Goal: Task Accomplishment & Management: Use online tool/utility

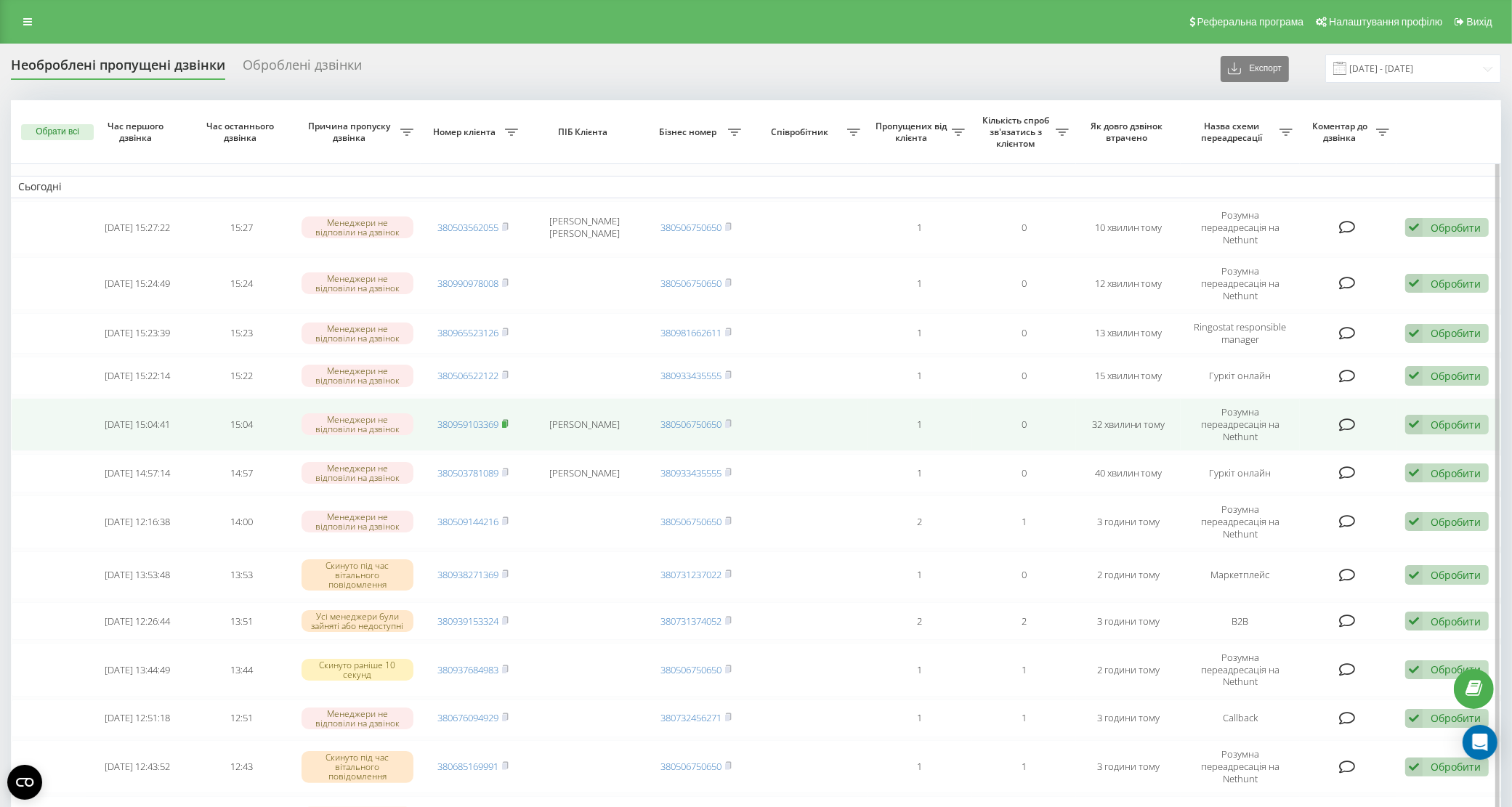
click at [504, 421] on rect at bounding box center [504, 424] width 5 height 7
click at [1433, 417] on div "Обробити" at bounding box center [1456, 424] width 50 height 14
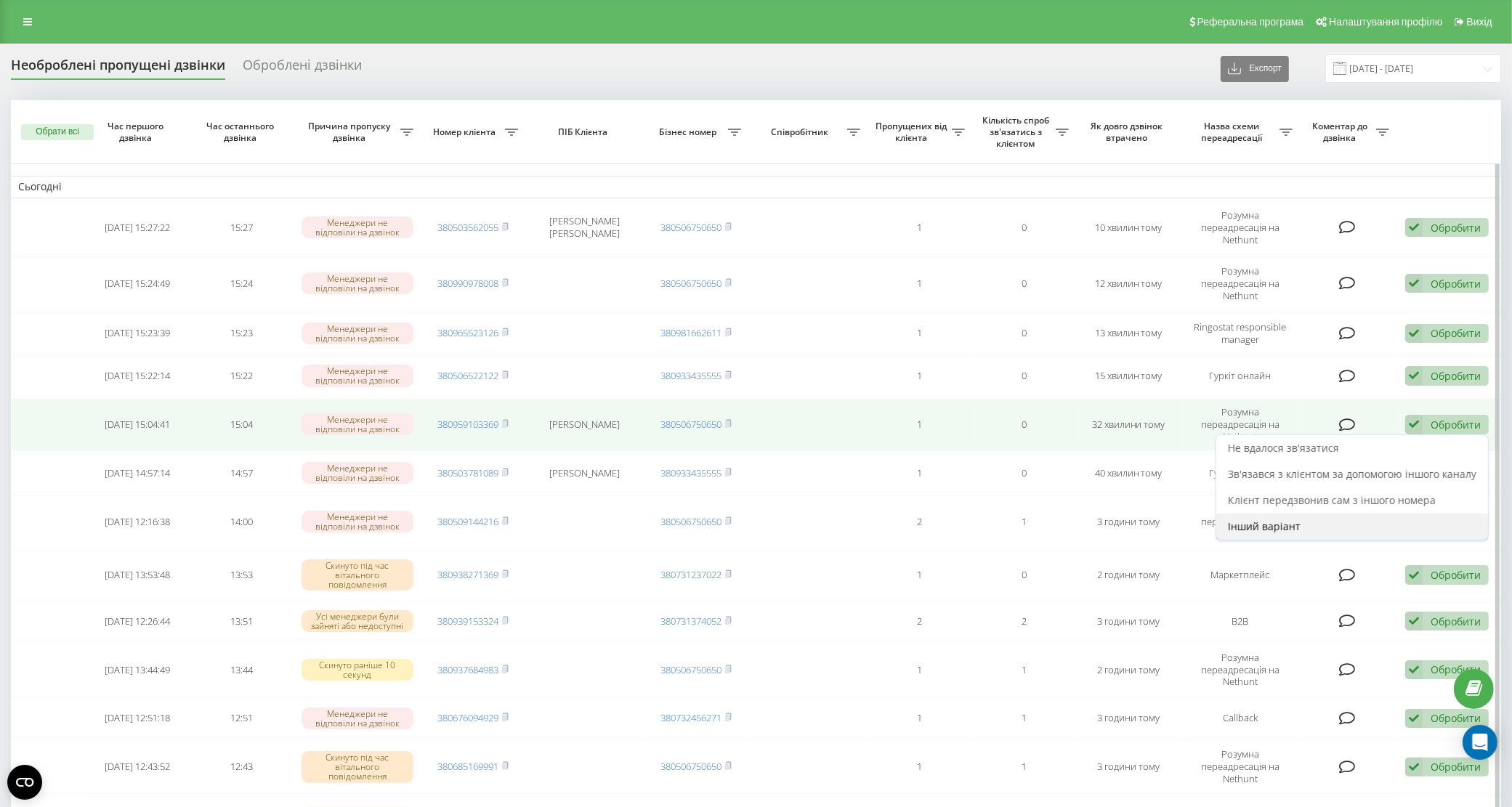
click at [1314, 514] on div "Інший варіант" at bounding box center [1352, 527] width 272 height 26
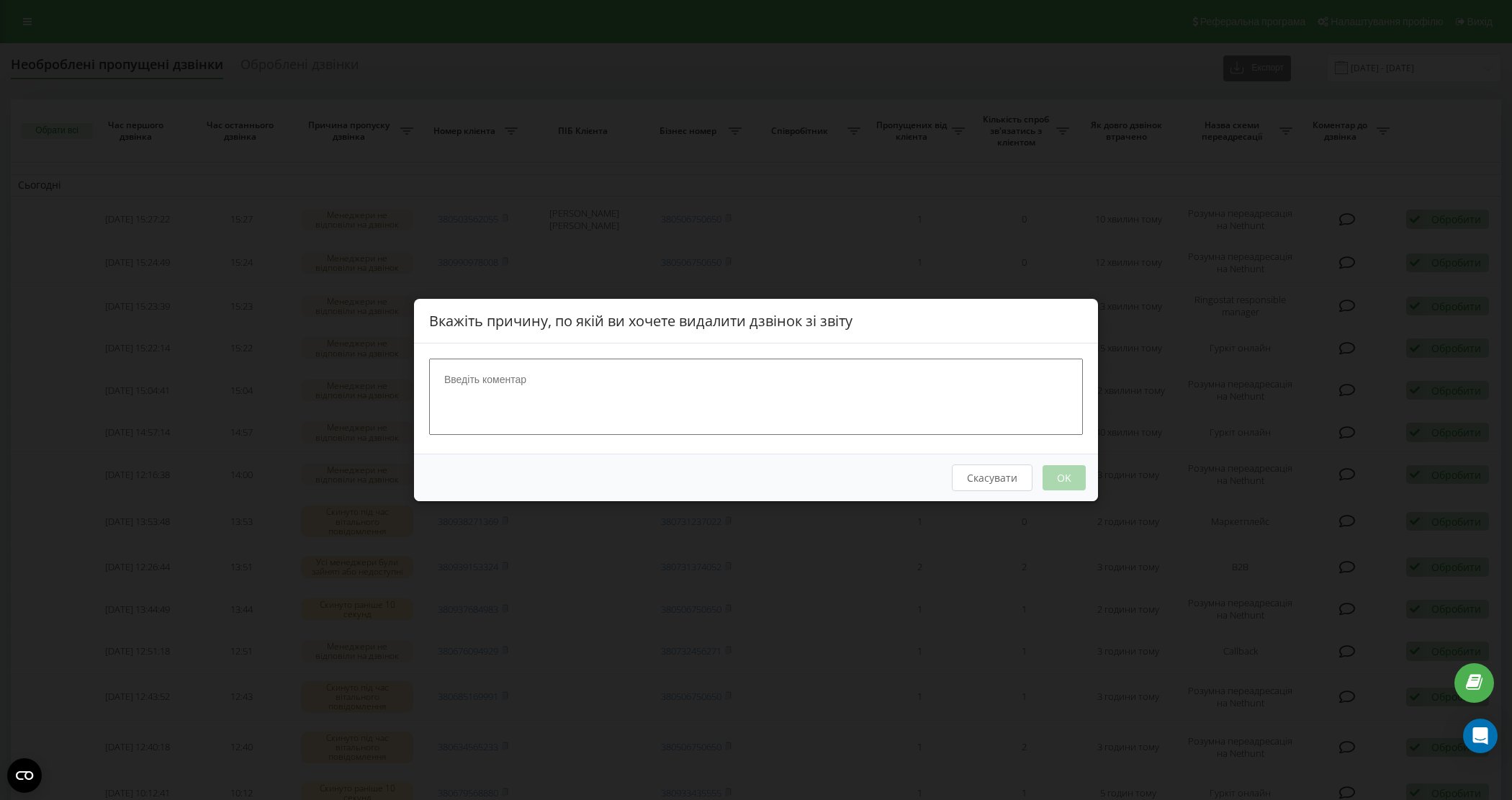
click at [772, 396] on textarea at bounding box center [756, 396] width 654 height 76
type textarea "на вайбері"
click at [1056, 483] on button "OK" at bounding box center [1064, 477] width 43 height 25
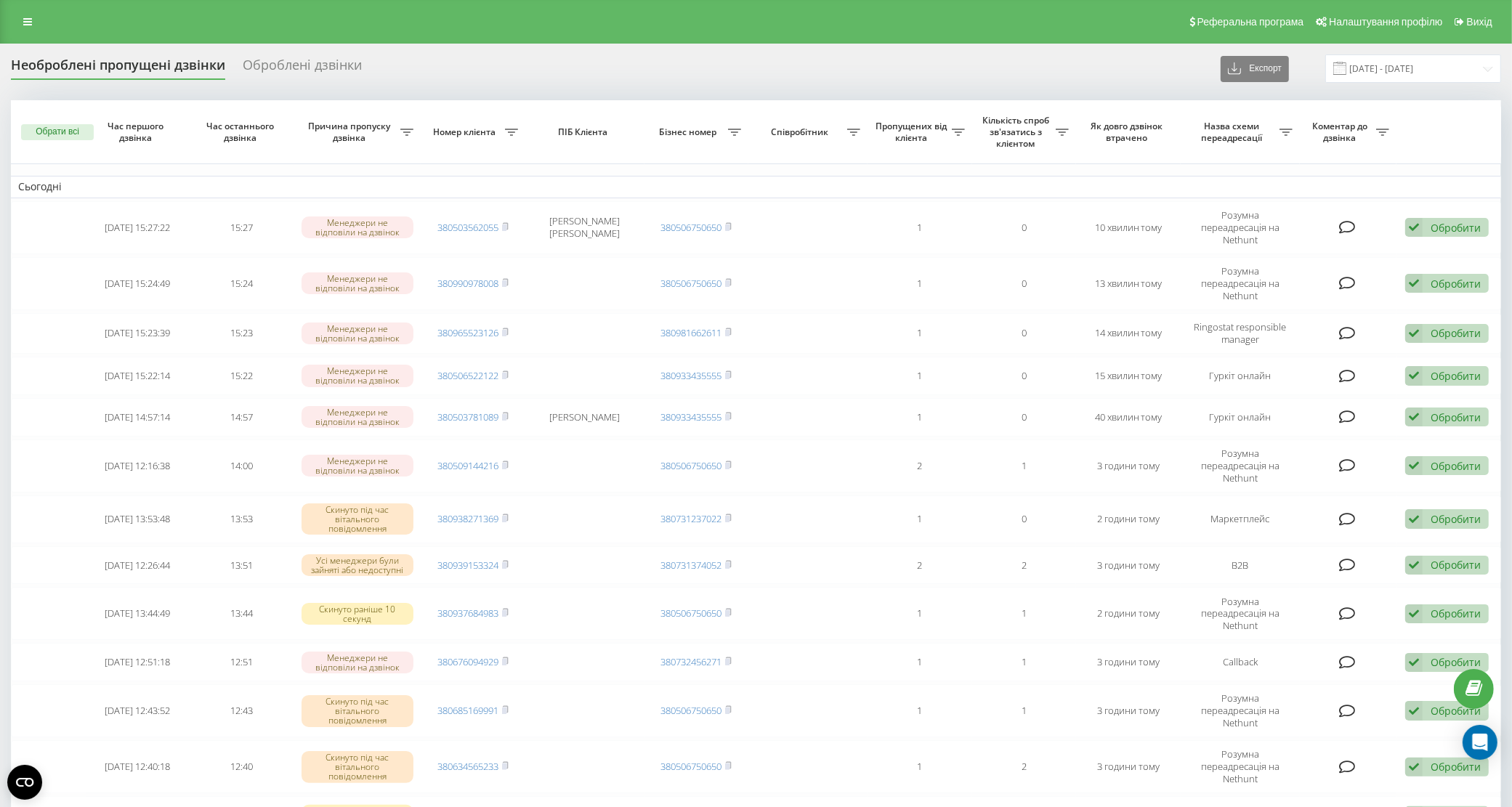
drag, startPoint x: 196, startPoint y: 20, endPoint x: 211, endPoint y: 28, distance: 17.0
click at [196, 20] on div "Реферальна програма Налаштування профілю Вихід" at bounding box center [756, 21] width 1512 height 44
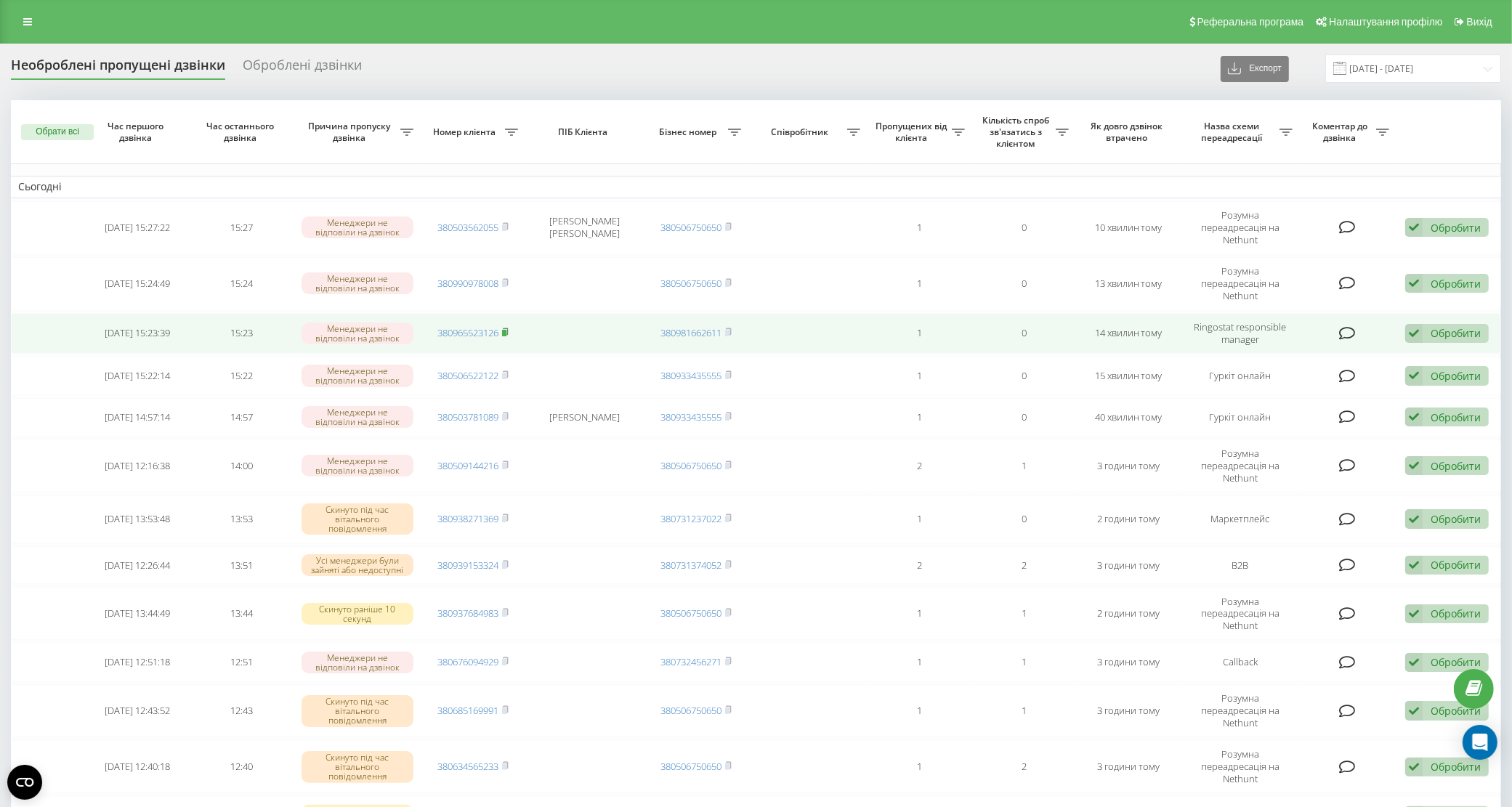
click at [505, 330] on rect at bounding box center [504, 333] width 5 height 7
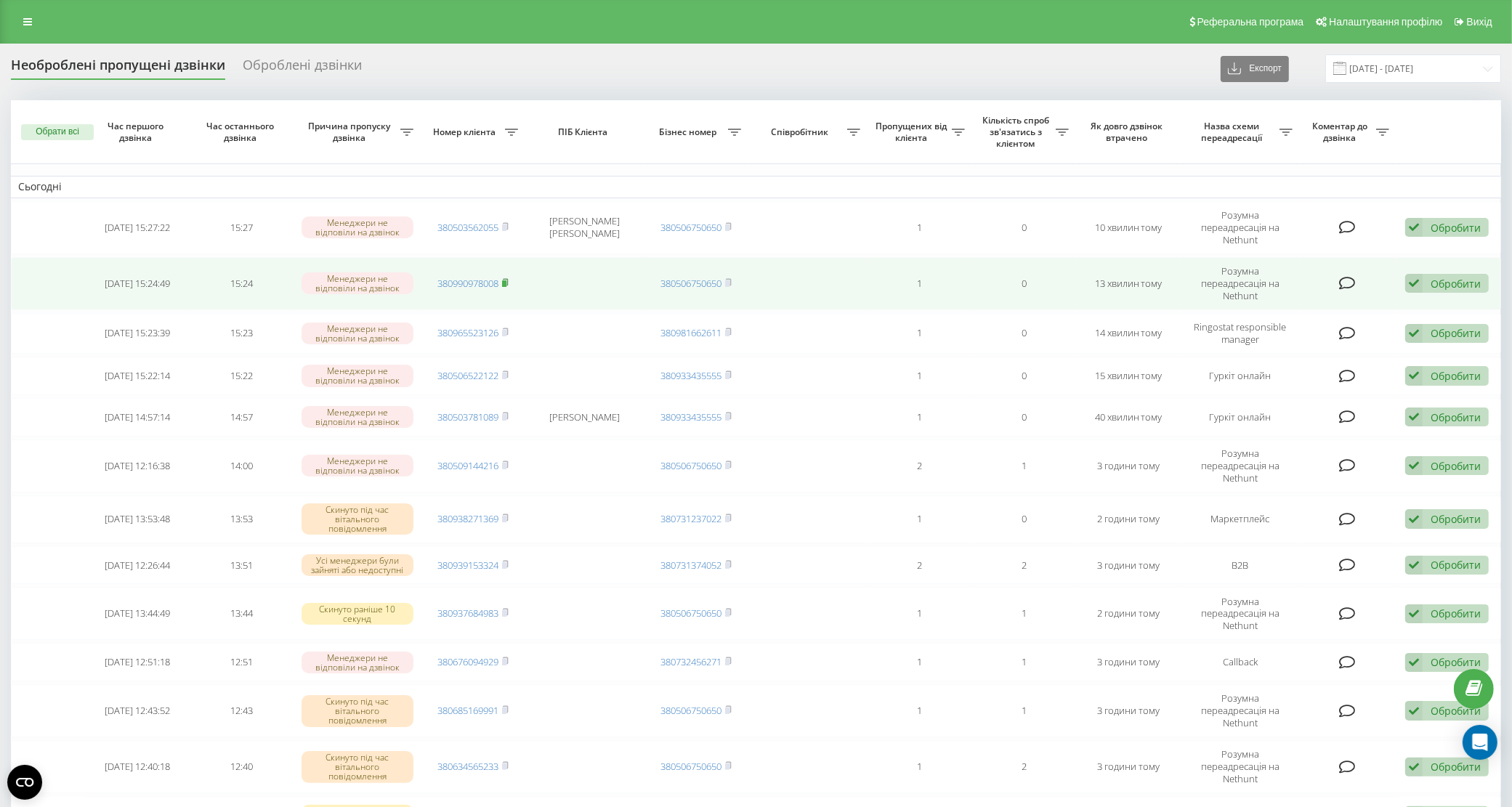
click at [507, 281] on rect at bounding box center [504, 284] width 5 height 7
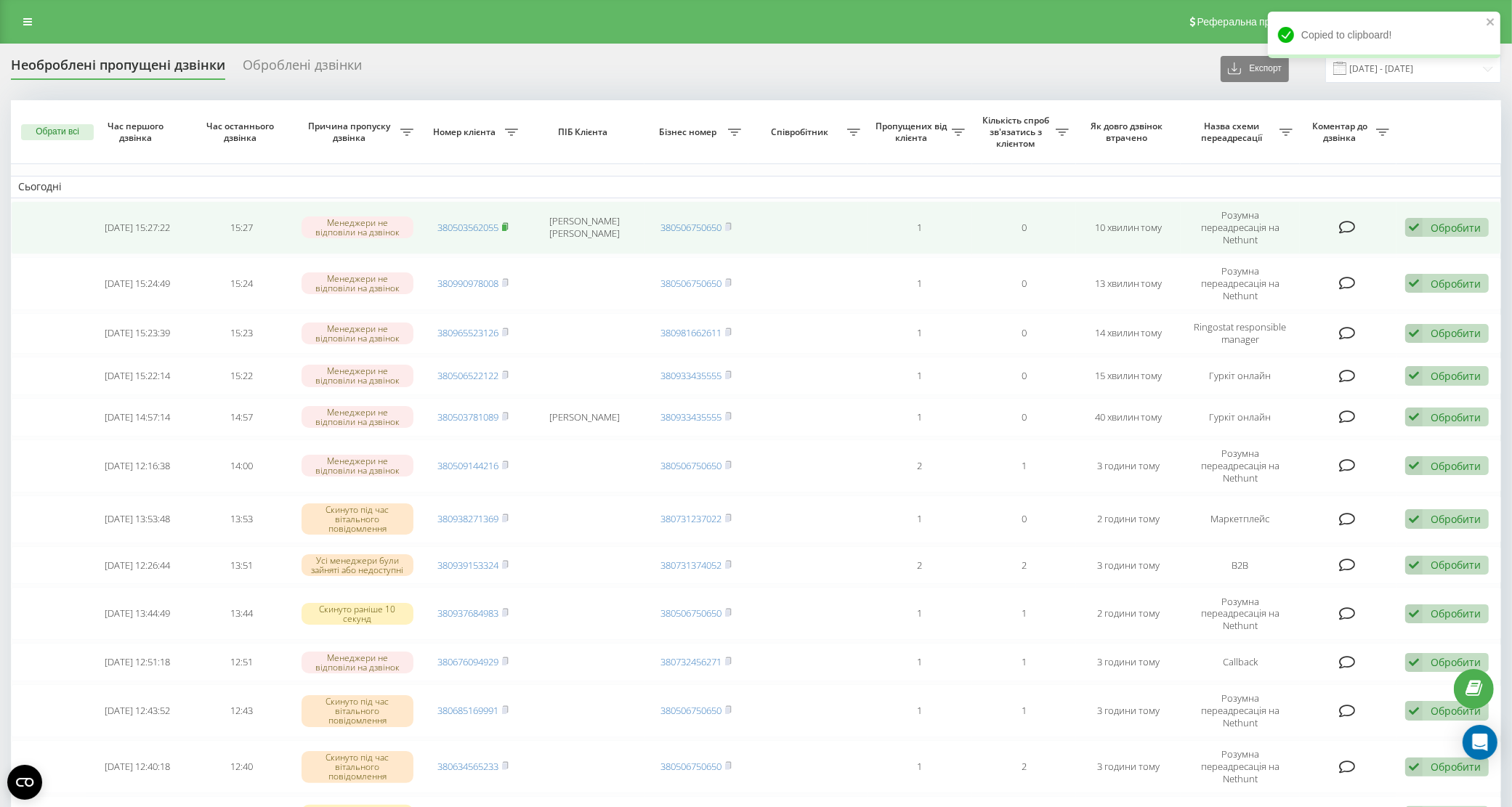
click at [507, 224] on rect at bounding box center [504, 227] width 5 height 7
click at [509, 222] on icon at bounding box center [505, 226] width 7 height 8
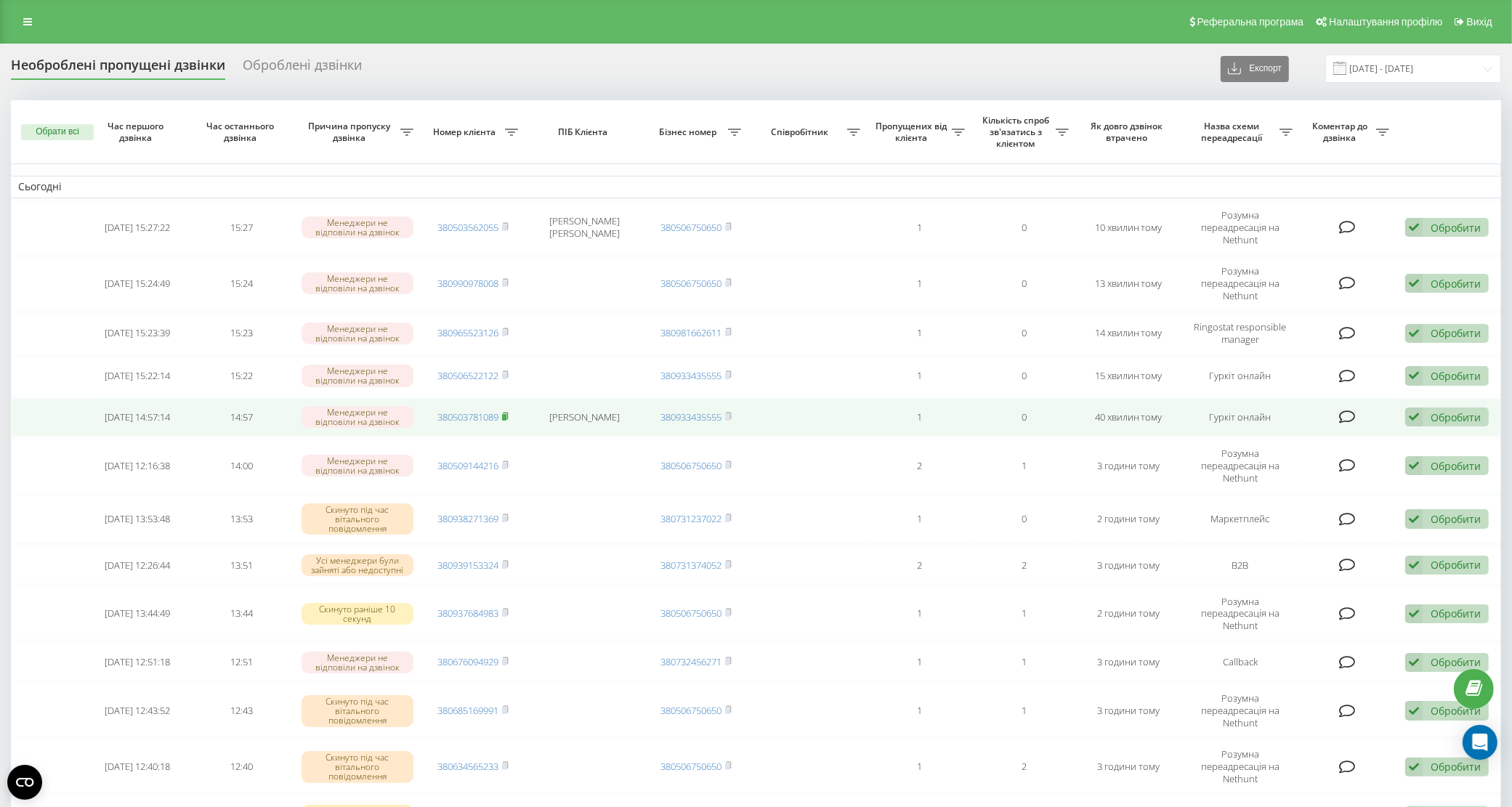
click at [509, 412] on icon at bounding box center [505, 416] width 7 height 8
click at [506, 411] on span at bounding box center [505, 417] width 7 height 13
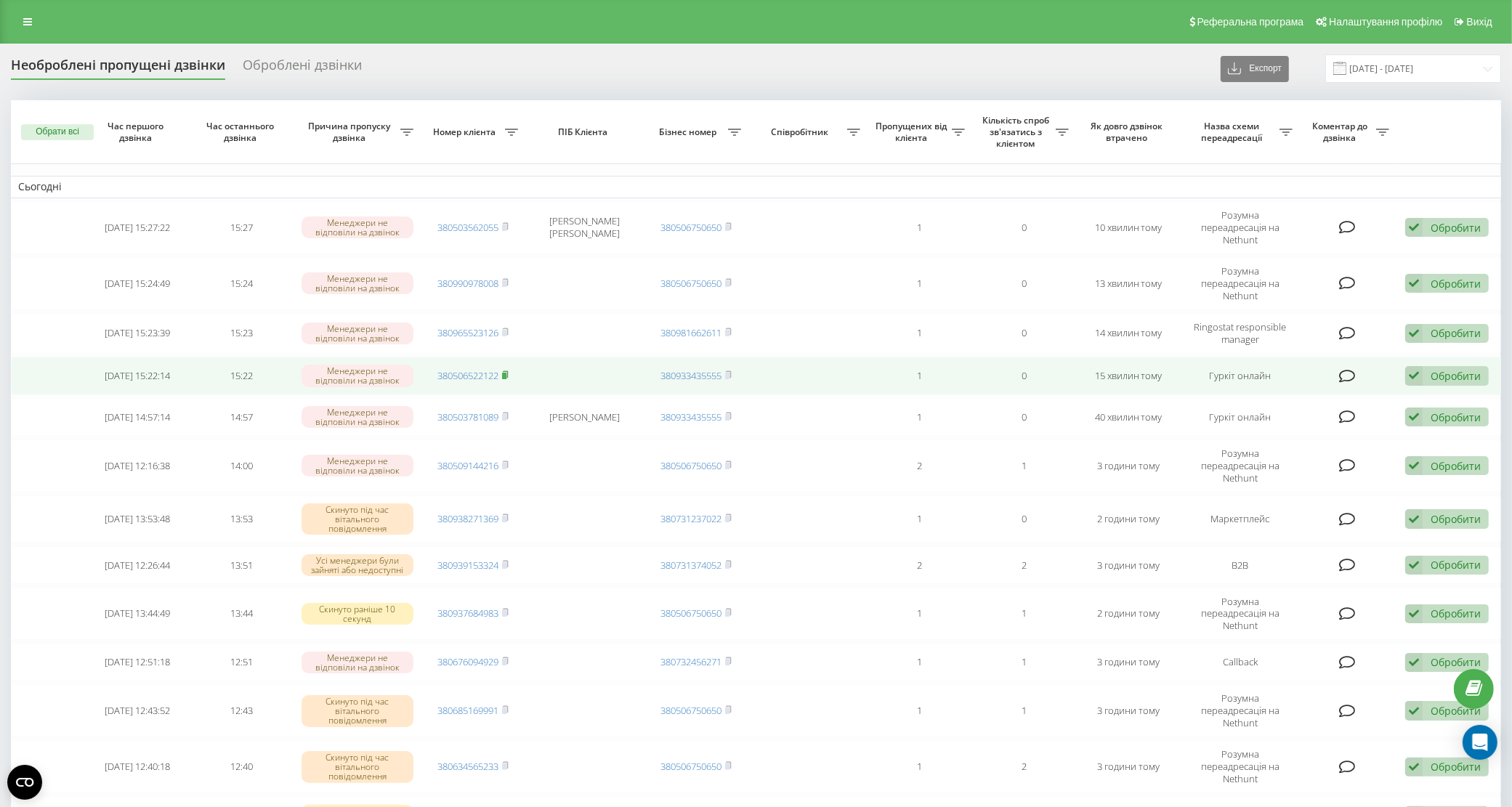
click at [507, 373] on rect at bounding box center [504, 376] width 5 height 7
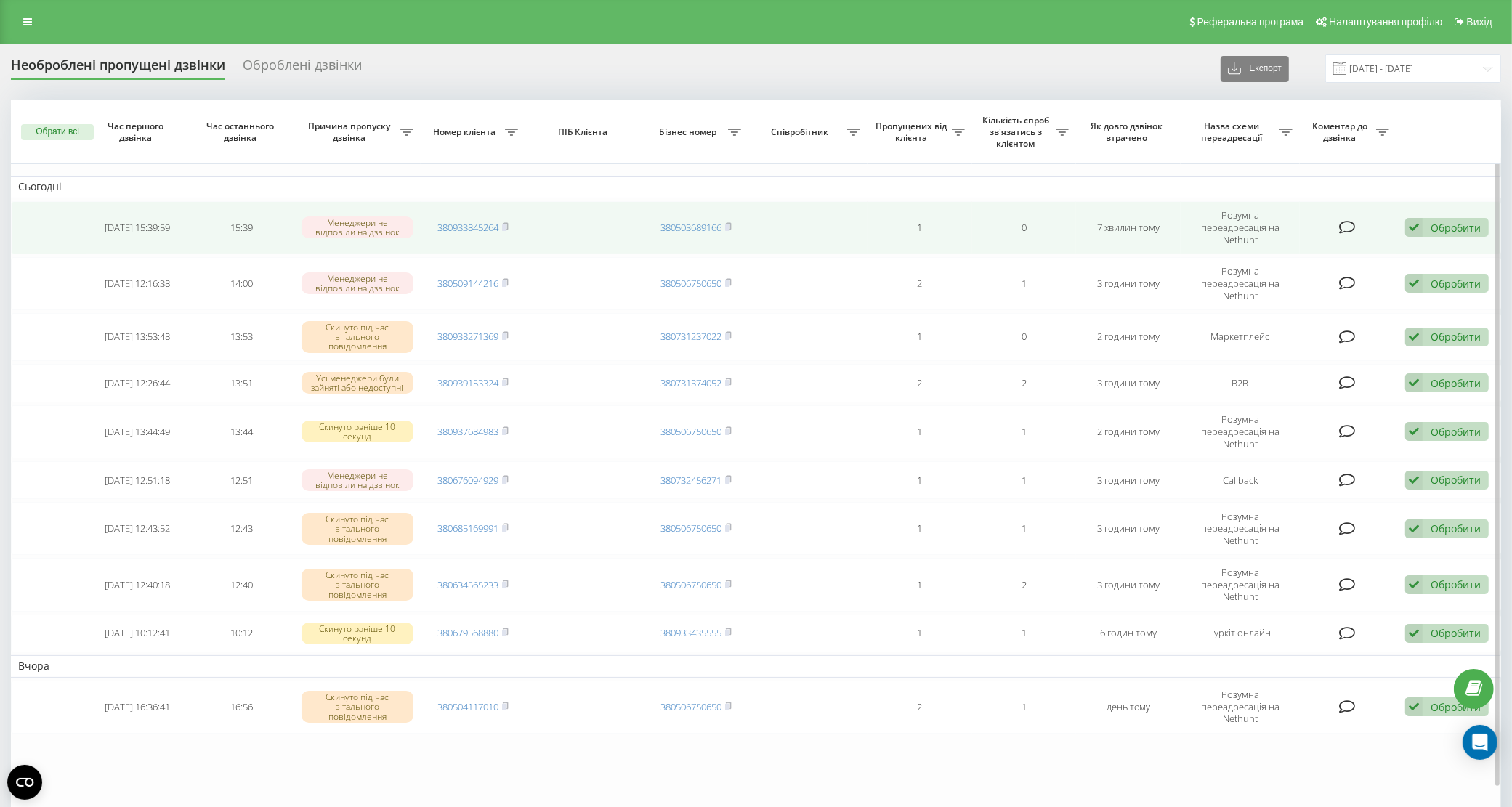
click at [512, 218] on td "380933845264" at bounding box center [473, 227] width 105 height 53
click at [507, 224] on rect at bounding box center [504, 227] width 5 height 7
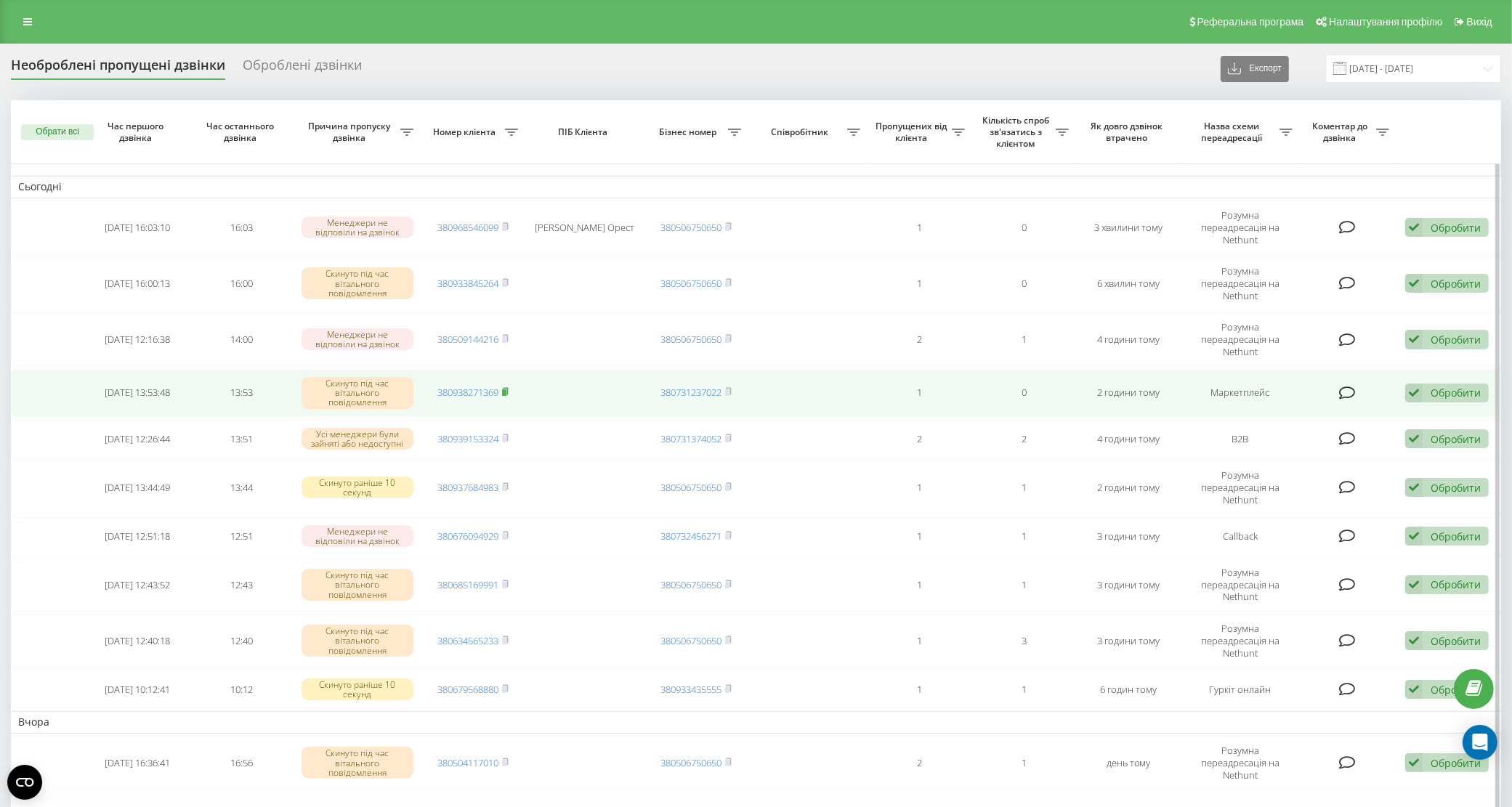
click at [505, 390] on rect at bounding box center [504, 392] width 5 height 7
click at [1452, 386] on div "Обробити" at bounding box center [1456, 392] width 50 height 14
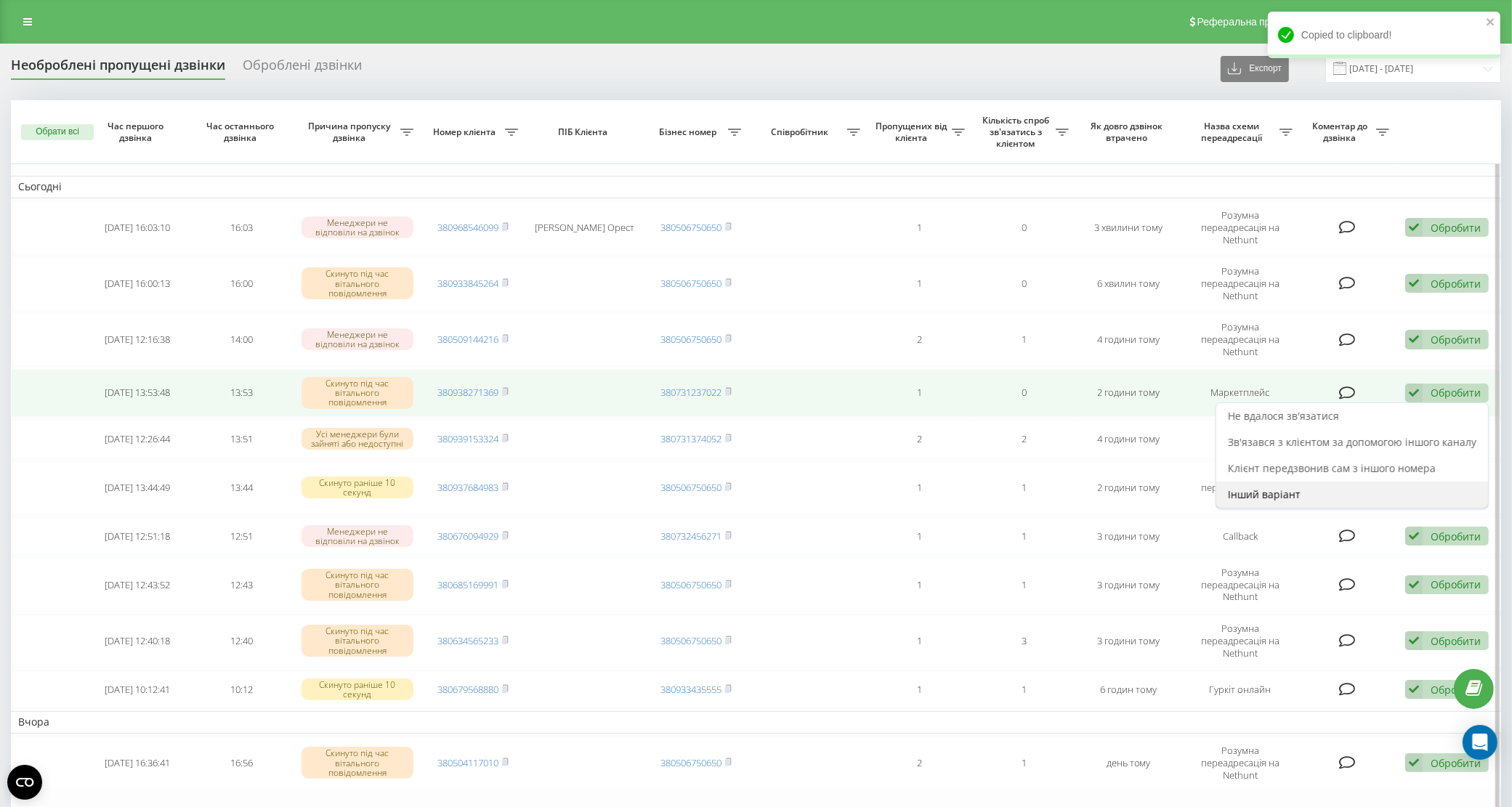
click at [1385, 482] on div "Інший варіант" at bounding box center [1352, 495] width 272 height 26
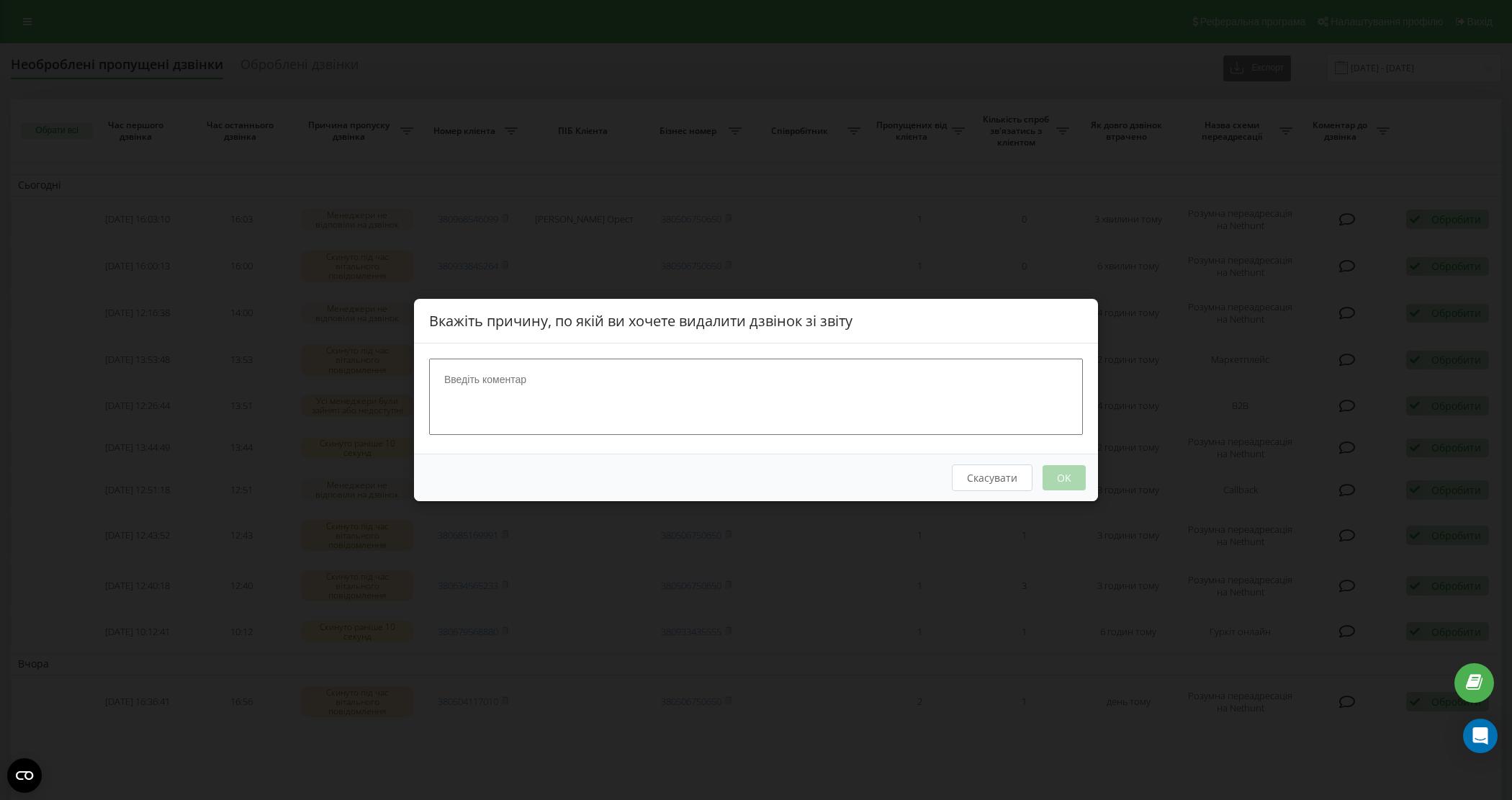
click at [746, 394] on textarea at bounding box center [756, 396] width 654 height 76
type textarea "Набрав з мото"
click at [1073, 469] on button "OK" at bounding box center [1064, 477] width 43 height 25
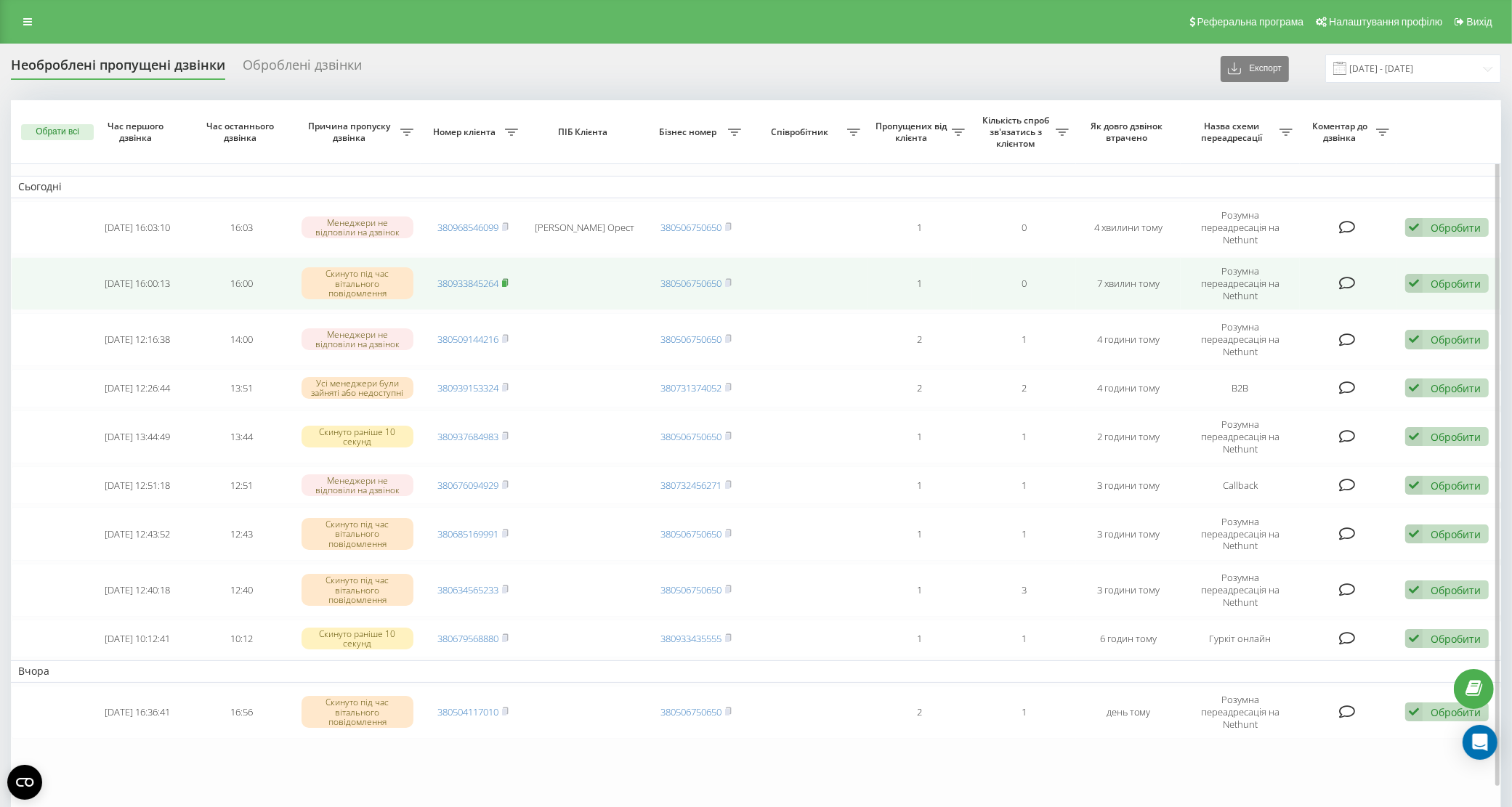
click at [505, 278] on icon at bounding box center [505, 282] width 7 height 8
click at [507, 281] on rect at bounding box center [504, 284] width 5 height 7
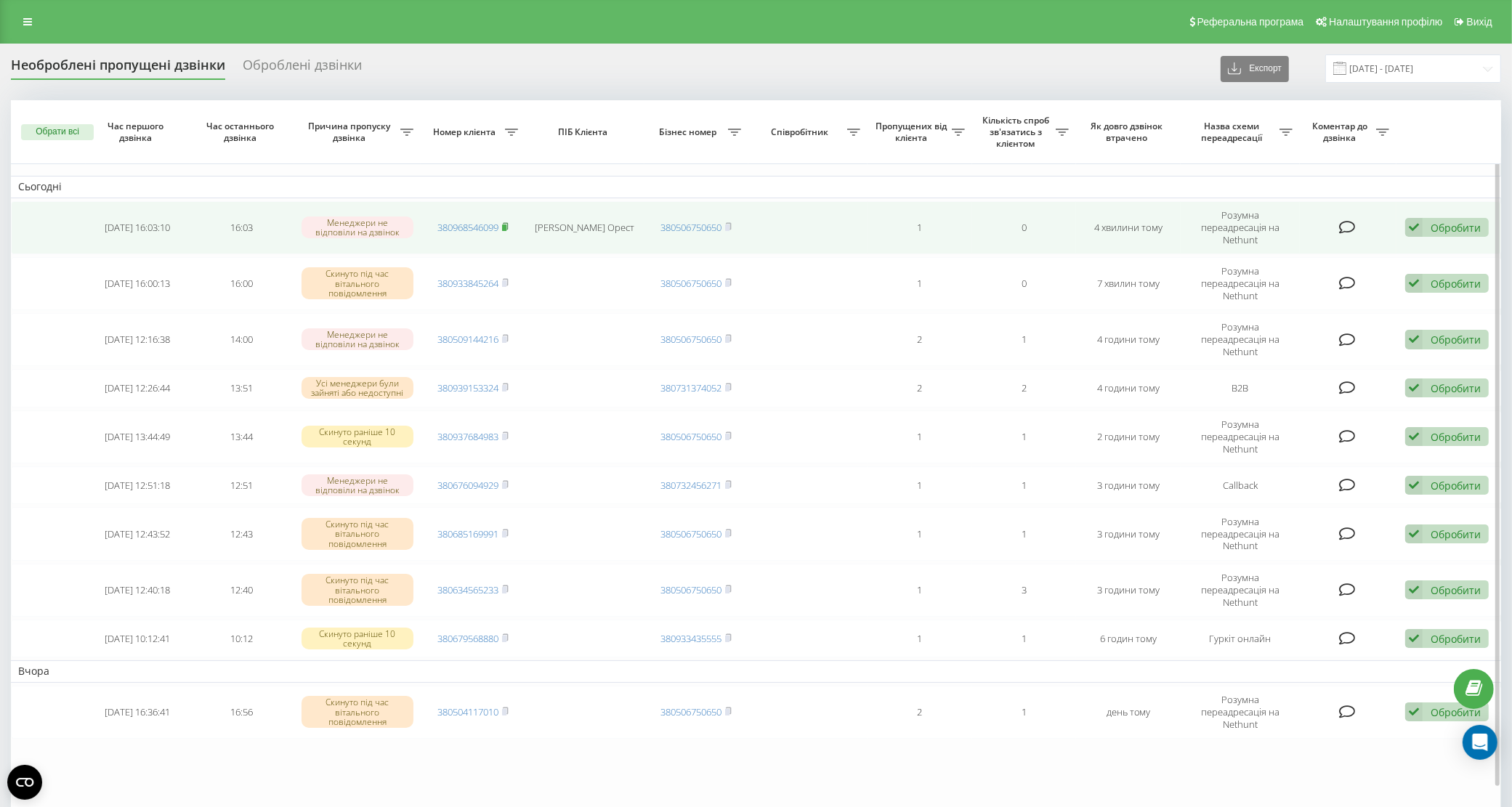
click at [506, 224] on rect at bounding box center [504, 227] width 5 height 7
